Goal: Transaction & Acquisition: Purchase product/service

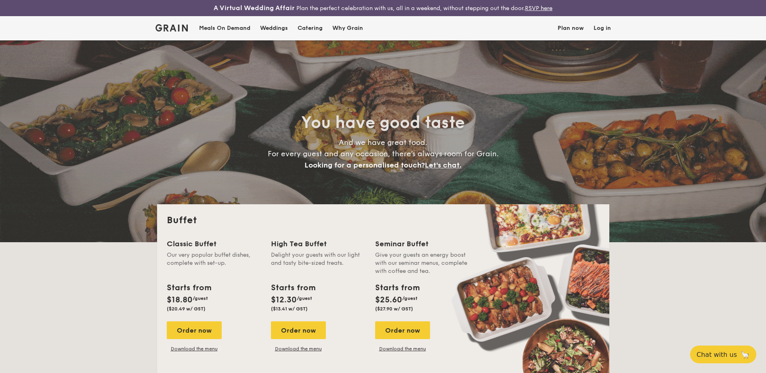
select select
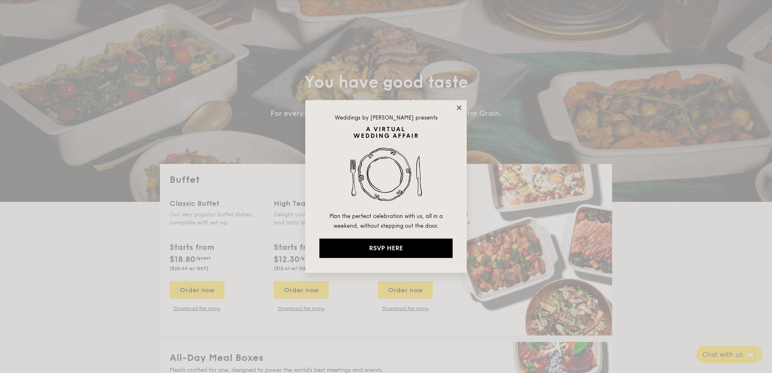
click at [459, 107] on icon at bounding box center [458, 107] width 4 height 4
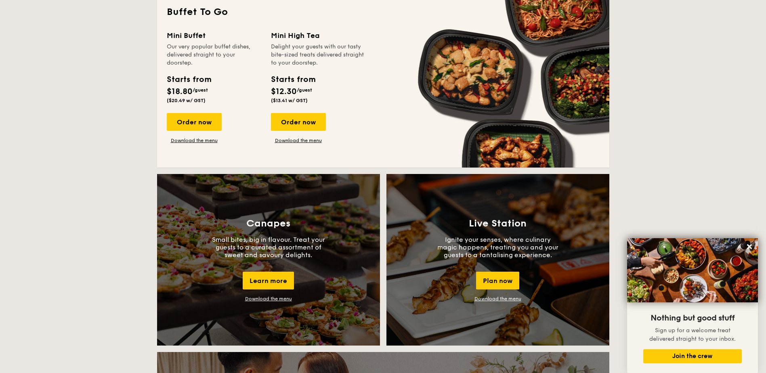
scroll to position [565, 0]
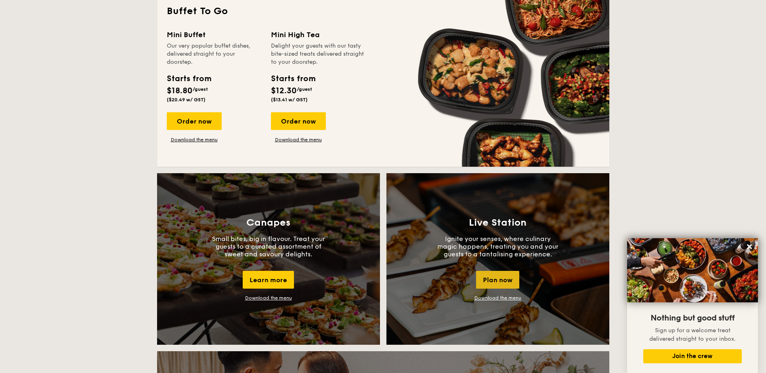
click at [490, 279] on div "Plan now" at bounding box center [497, 280] width 43 height 18
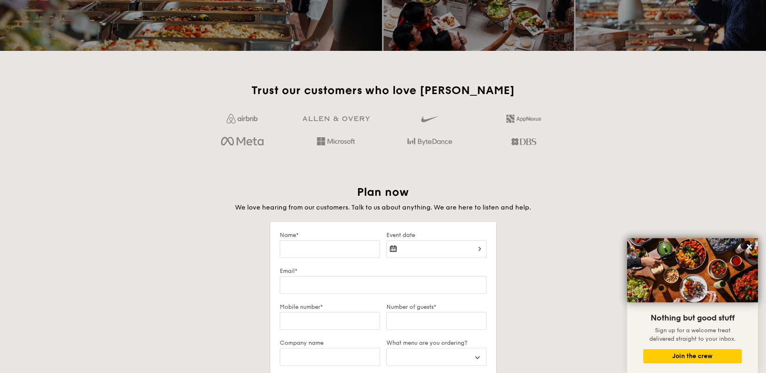
scroll to position [1199, 0]
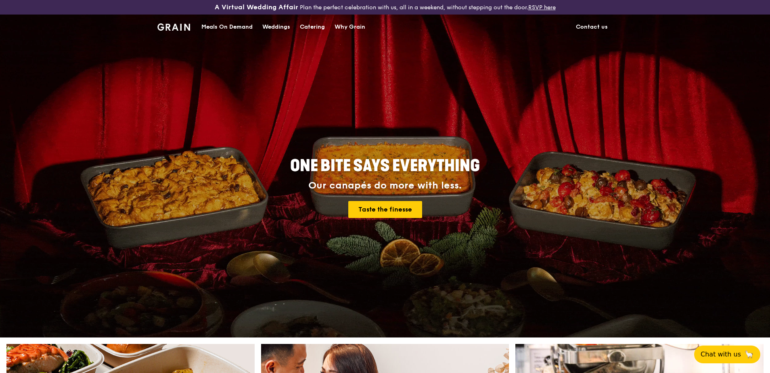
click at [316, 31] on div "Catering" at bounding box center [312, 27] width 25 height 24
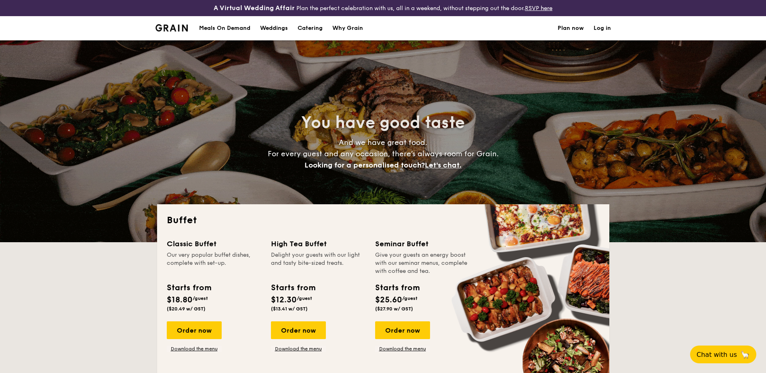
select select
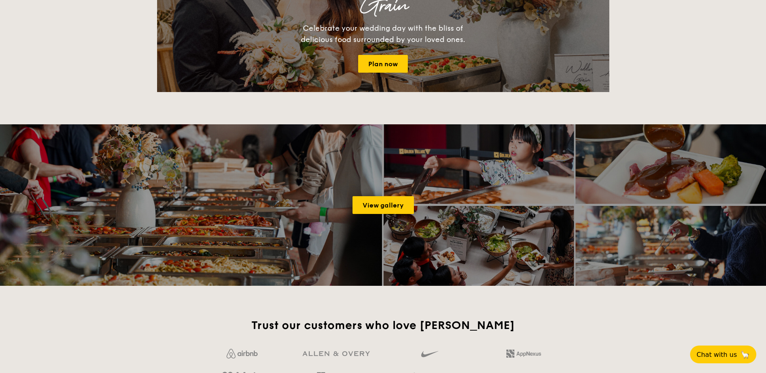
scroll to position [1009, 0]
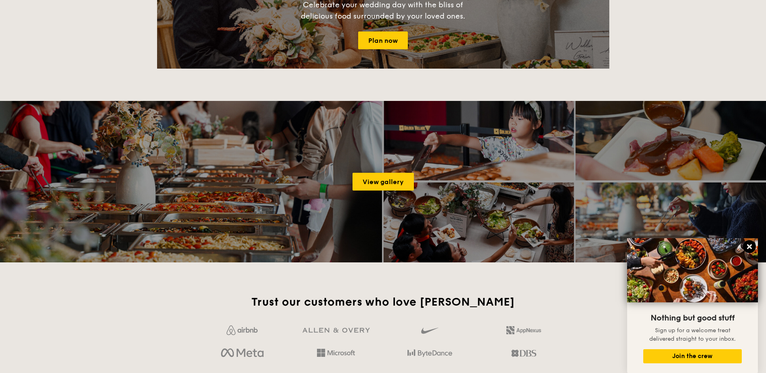
click at [750, 245] on icon at bounding box center [749, 246] width 5 height 5
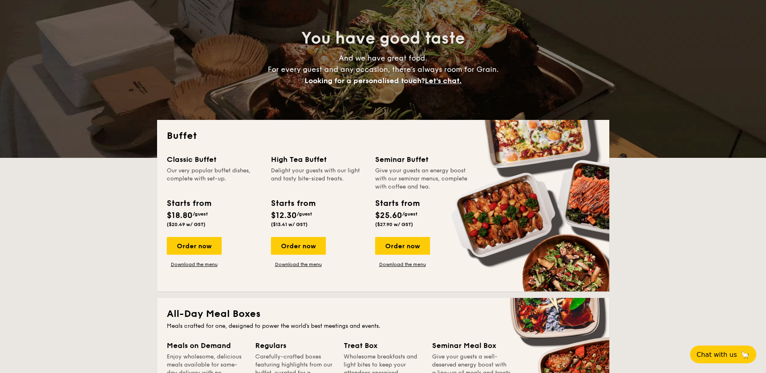
scroll to position [81, 0]
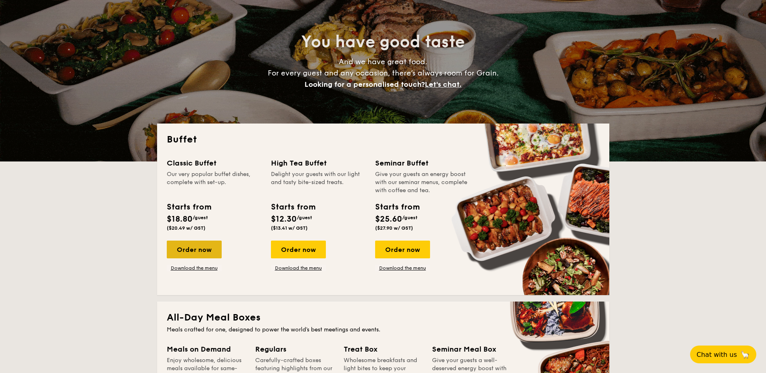
click at [205, 251] on div "Order now" at bounding box center [194, 250] width 55 height 18
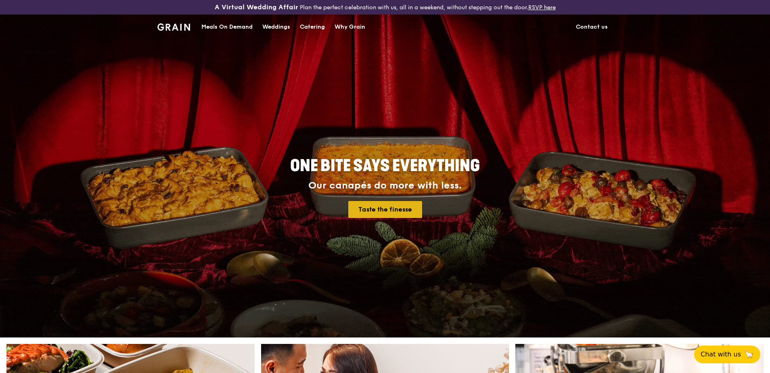
click at [391, 214] on link "Taste the finesse" at bounding box center [385, 209] width 74 height 17
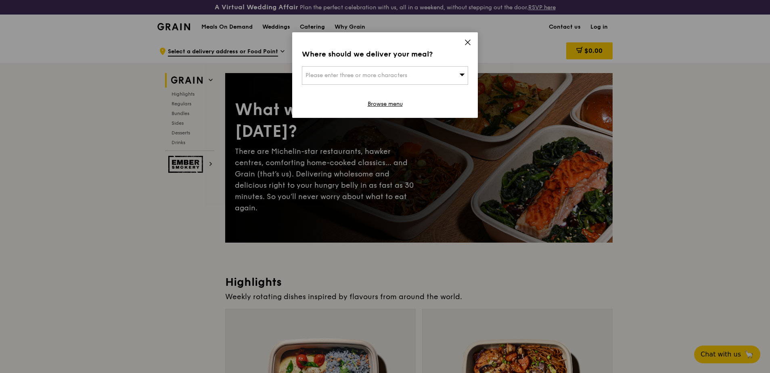
click at [469, 42] on icon at bounding box center [467, 42] width 5 height 5
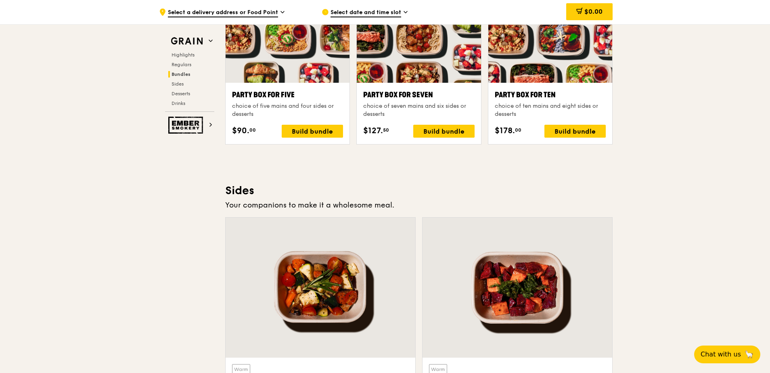
scroll to position [1655, 0]
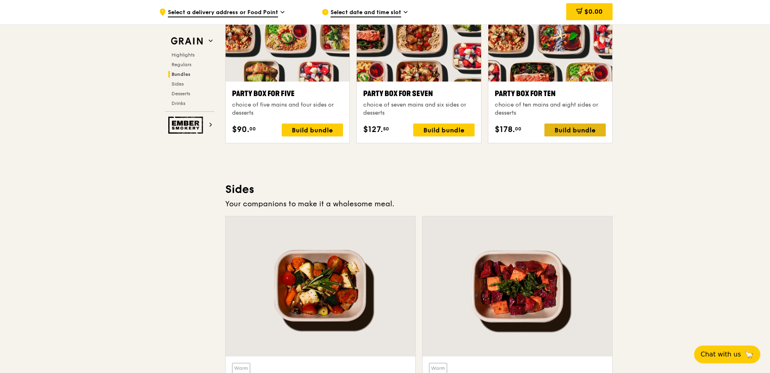
click at [586, 127] on div "Build bundle" at bounding box center [574, 129] width 61 height 13
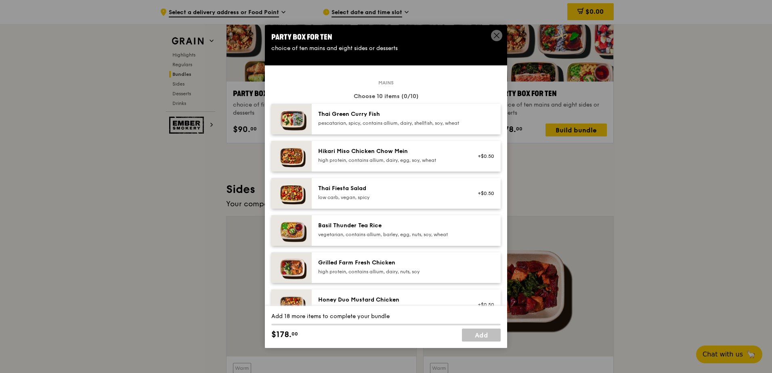
click at [418, 122] on div "pescatarian, spicy, contains allium, dairy, shellfish, soy, wheat" at bounding box center [390, 123] width 145 height 6
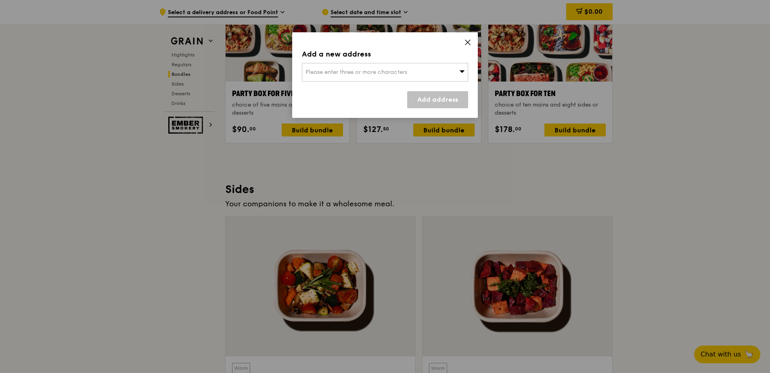
click at [469, 45] on icon at bounding box center [467, 42] width 7 height 7
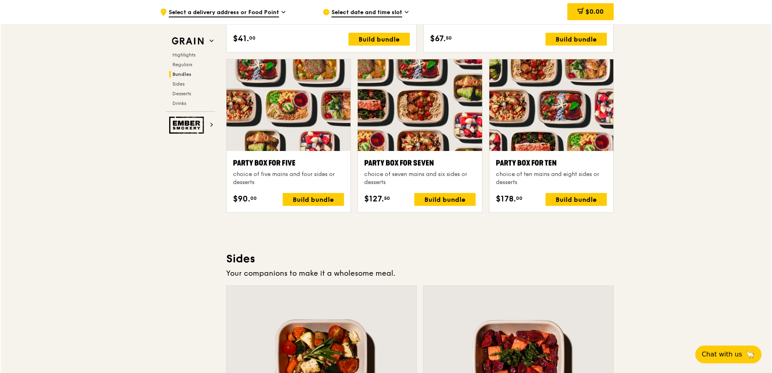
scroll to position [1574, 0]
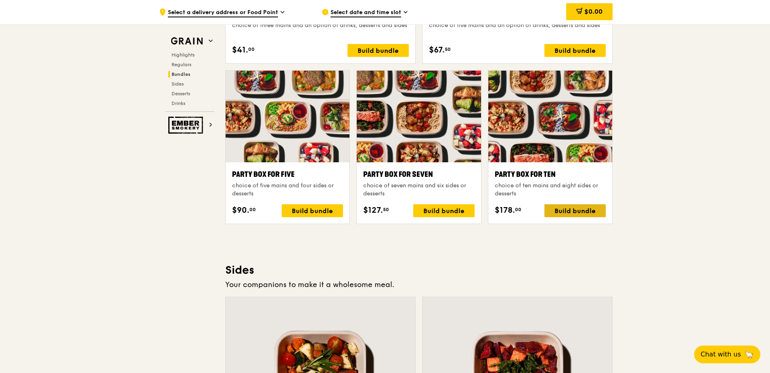
click at [574, 207] on div "Build bundle" at bounding box center [574, 210] width 61 height 13
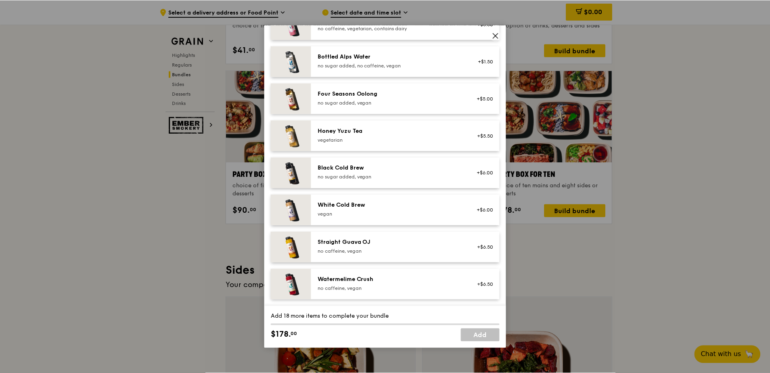
scroll to position [802, 0]
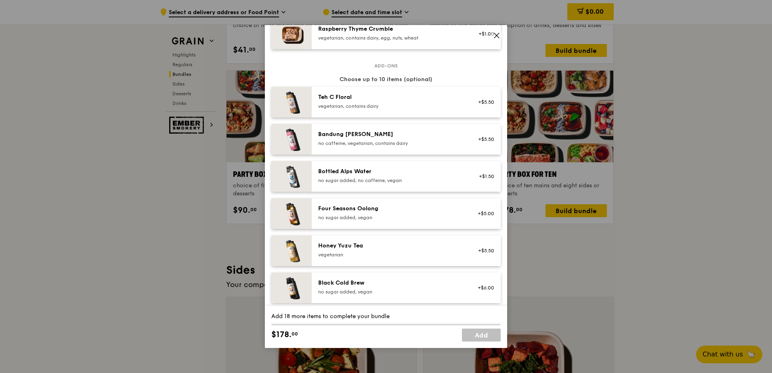
click at [497, 37] on icon at bounding box center [496, 35] width 7 height 7
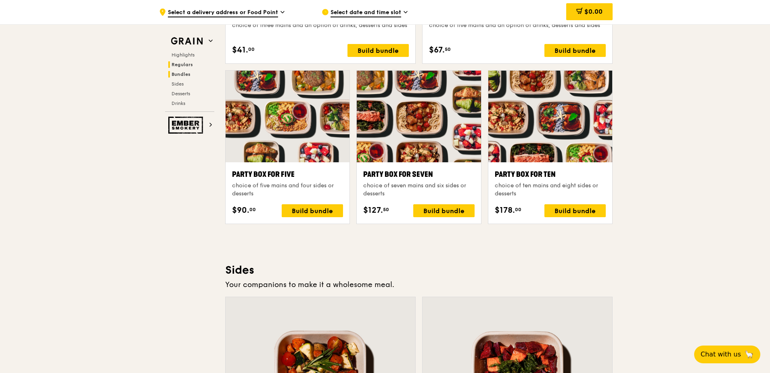
click at [189, 67] on span "Regulars" at bounding box center [182, 65] width 21 height 6
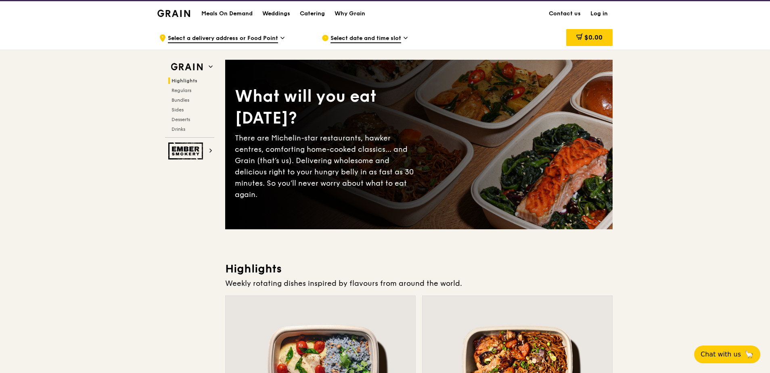
scroll to position [0, 0]
